Goal: Consume media (video, audio): Consume media (video, audio)

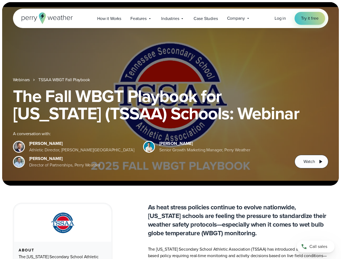
click at [170, 130] on div "The Fall WBGT Playbook for [US_STATE] (TSSAA) Schools: Webinar A conversation w…" at bounding box center [170, 127] width 315 height 81
click at [170, 18] on span "Industries" at bounding box center [170, 18] width 18 height 6
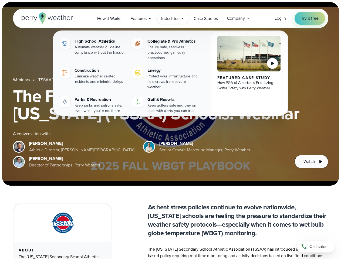
click at [170, 94] on h1 "The Fall WBGT Playbook for [US_STATE] (TSSAA) Schools: Webinar" at bounding box center [170, 104] width 315 height 35
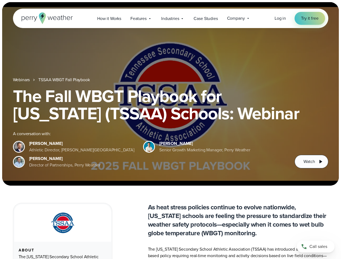
click at [65, 80] on link "TSSAA WBGT Fall Playbook" at bounding box center [63, 80] width 51 height 6
click at [311, 162] on span "Watch" at bounding box center [308, 161] width 11 height 6
